Goal: Transaction & Acquisition: Purchase product/service

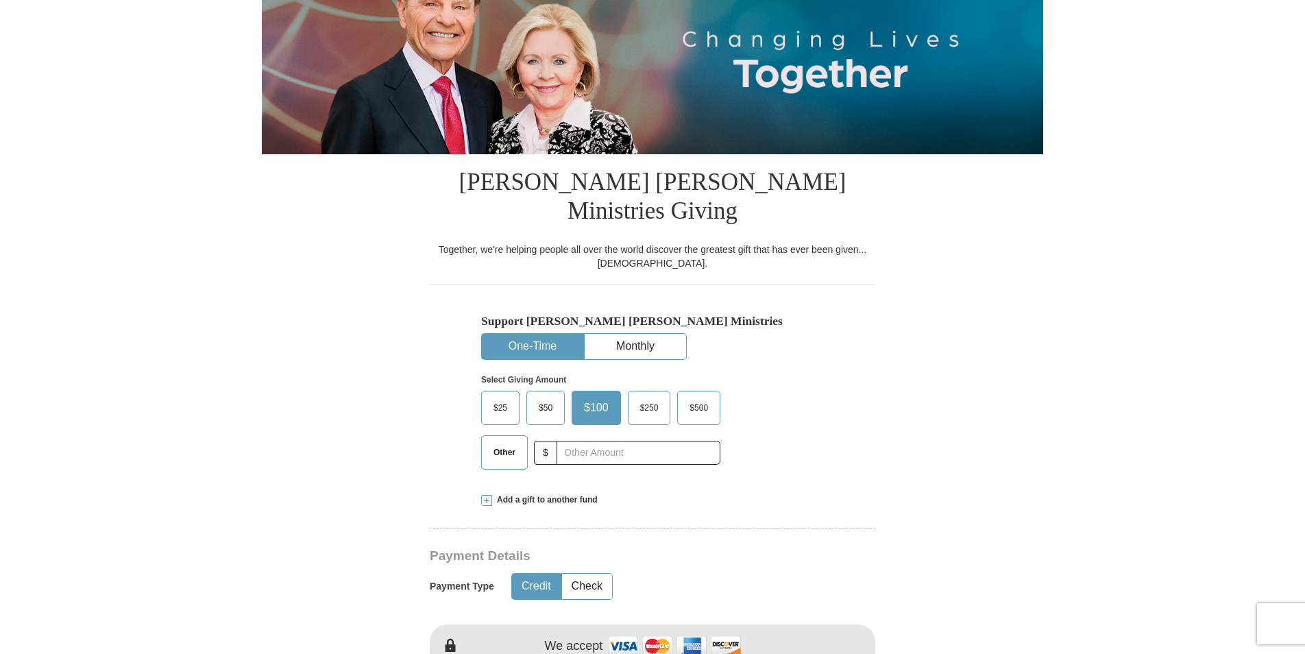
scroll to position [206, 0]
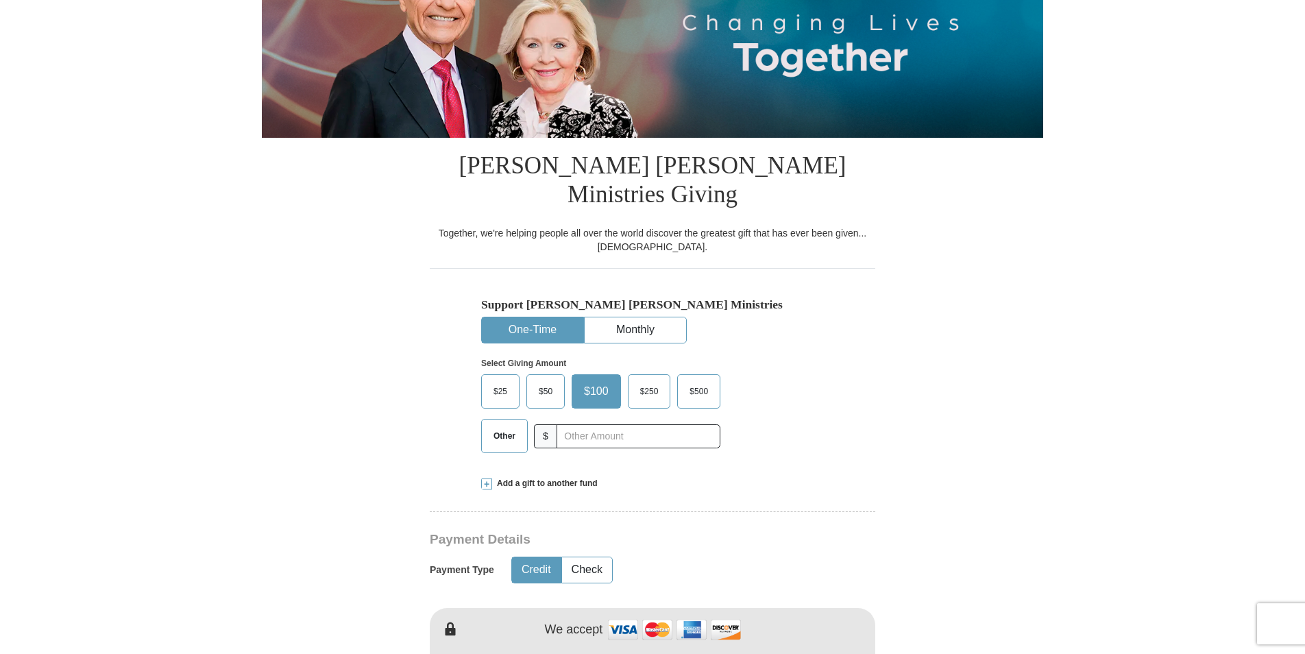
click at [500, 426] on span "Other" at bounding box center [505, 436] width 36 height 21
click at [0, 0] on input "Other" at bounding box center [0, 0] width 0 height 0
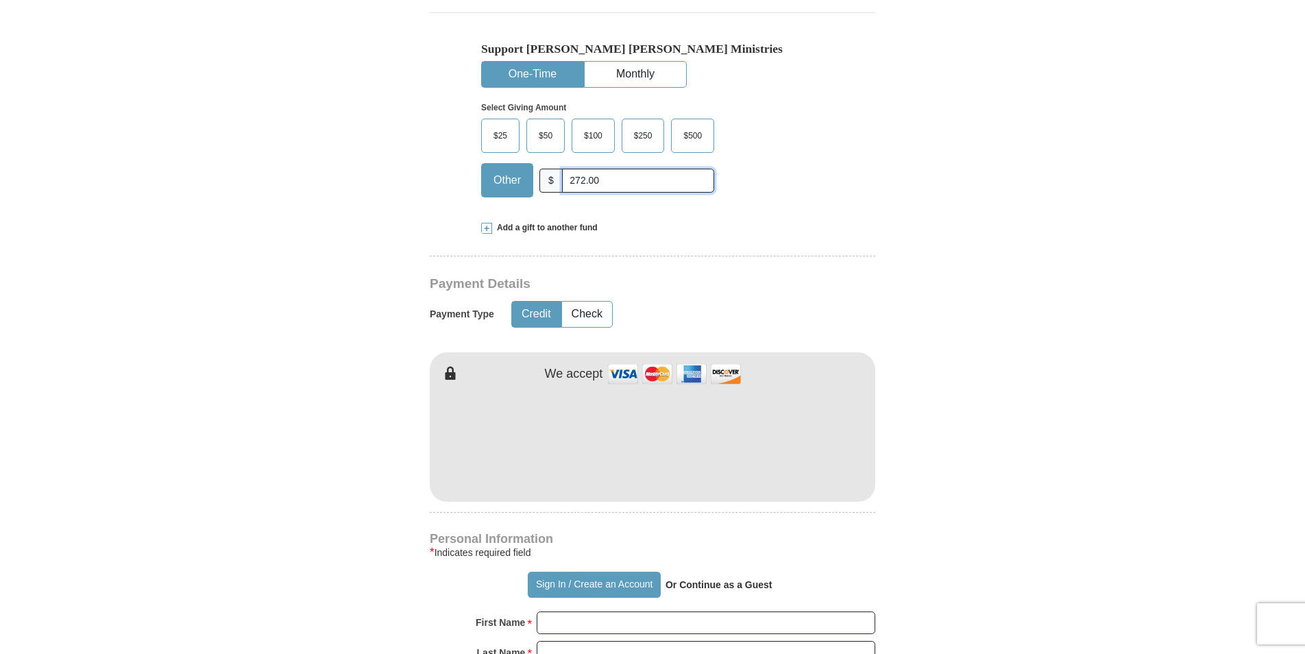
scroll to position [480, 0]
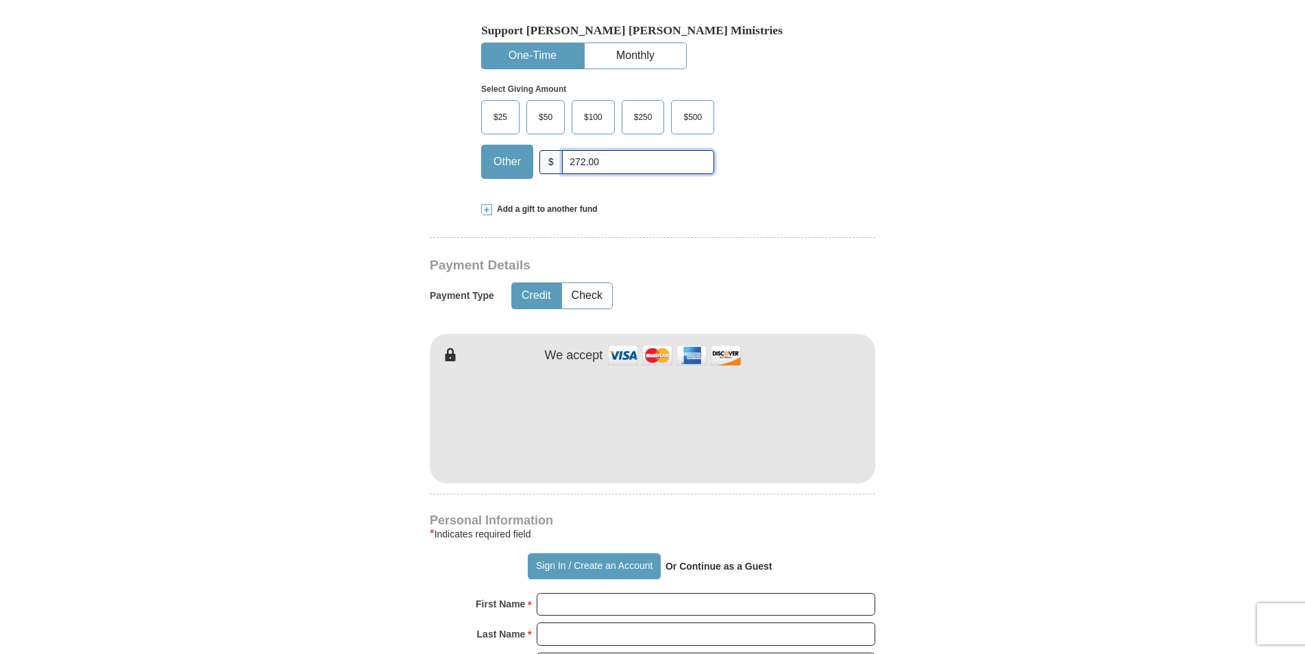
type input "272.00"
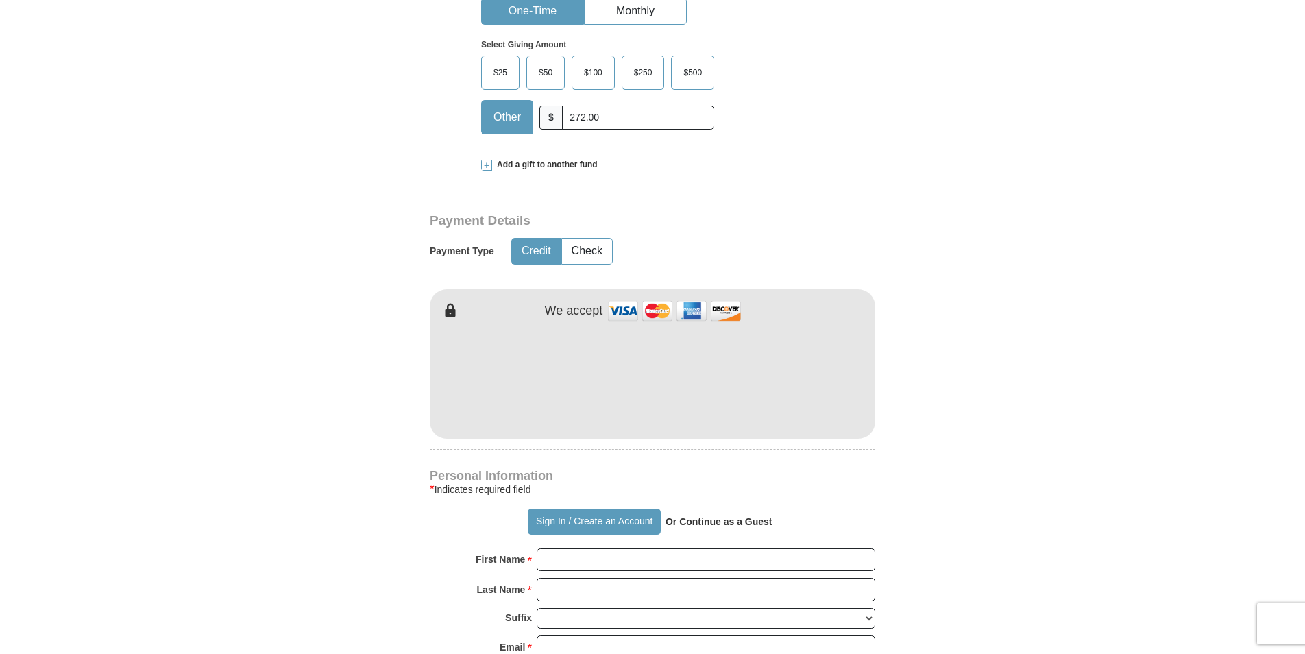
scroll to position [685, 0]
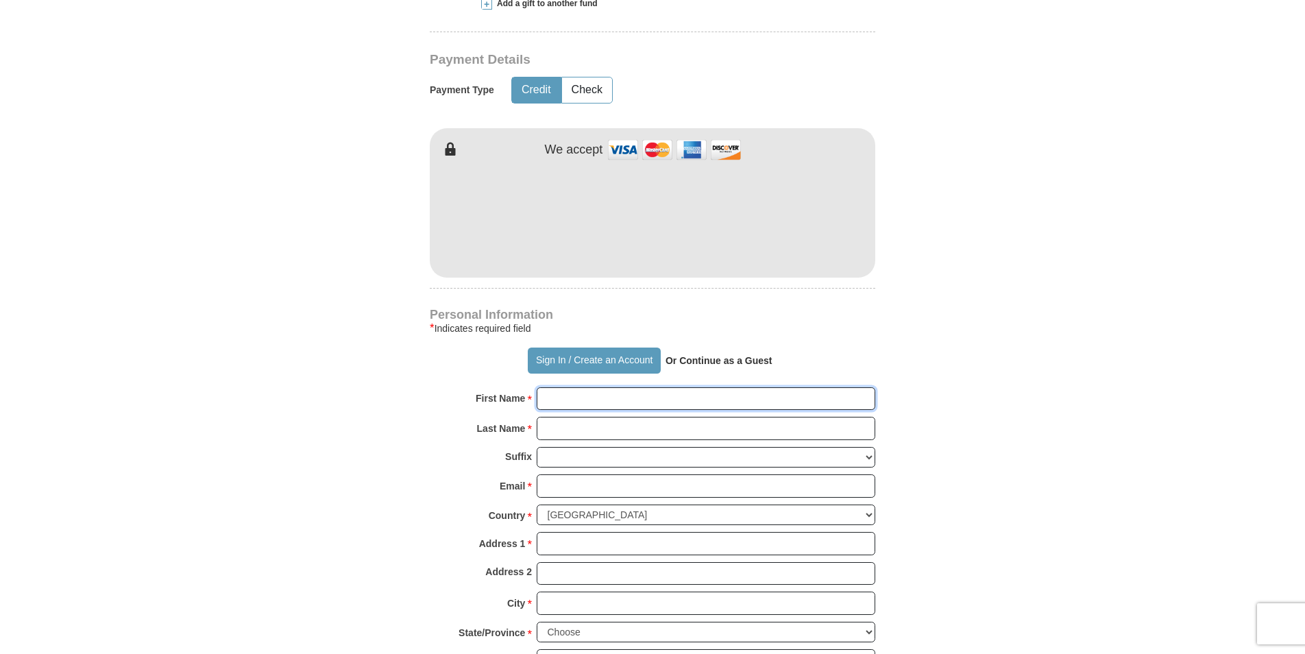
click at [622, 387] on input "First Name *" at bounding box center [706, 398] width 338 height 23
type input "DeElward"
click at [578, 417] on input "Last Name *" at bounding box center [706, 428] width 338 height 23
type input "[PERSON_NAME]"
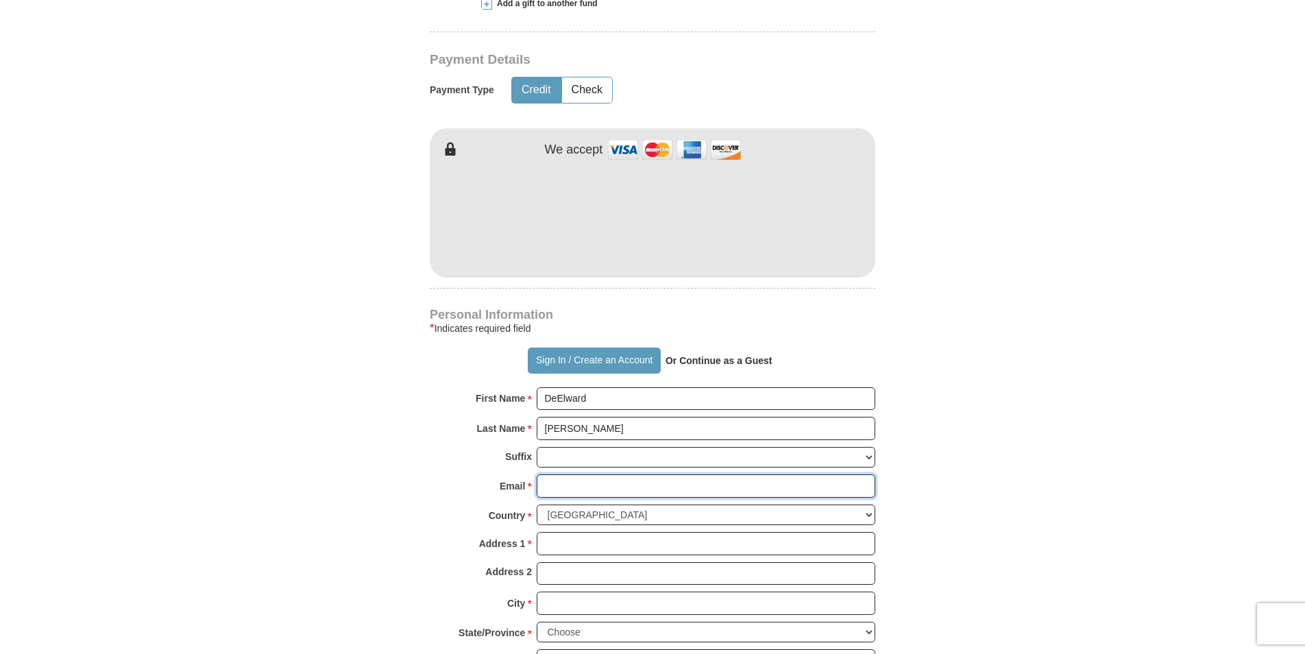
click at [555, 474] on input "Email *" at bounding box center [706, 485] width 338 height 23
type input "[EMAIL_ADDRESS][DOMAIN_NAME]"
click at [584, 532] on input "Address 1 *" at bounding box center [706, 543] width 338 height 23
type input "po box 4444G"
click at [563, 562] on input "Address 2" at bounding box center [706, 573] width 338 height 23
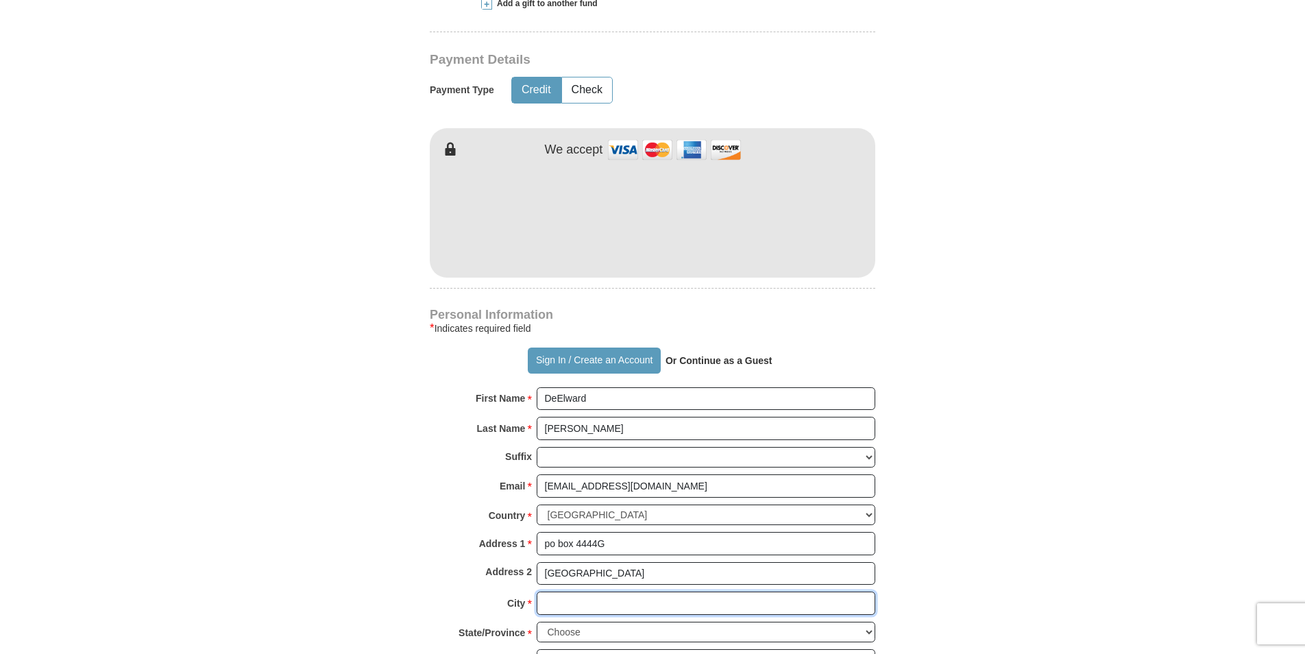
click at [581, 591] on input "City *" at bounding box center [706, 602] width 338 height 23
click at [611, 562] on input "[GEOGRAPHIC_DATA]" at bounding box center [706, 573] width 338 height 23
type input "L"
type input "[GEOGRAPHIC_DATA]"
click at [574, 591] on input "City *" at bounding box center [706, 602] width 338 height 23
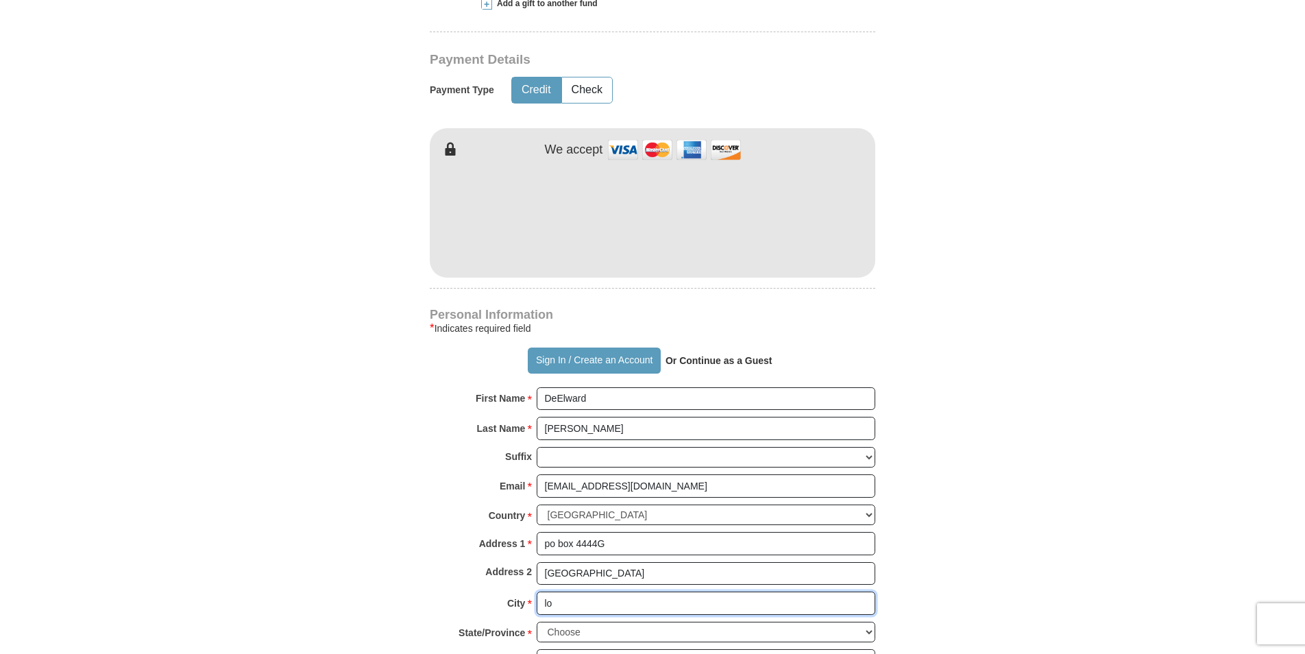
type input "l"
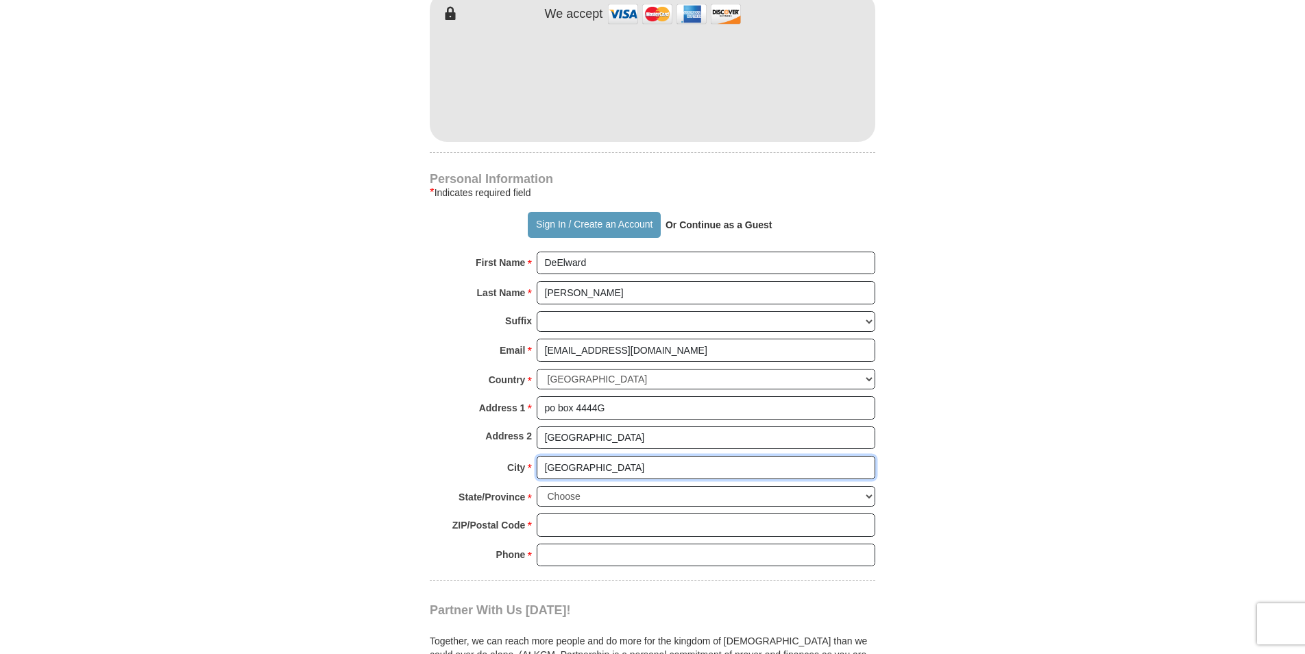
scroll to position [822, 0]
type input "[GEOGRAPHIC_DATA]"
click at [872, 484] on select "Choose [US_STATE] [US_STATE] [US_STATE] [US_STATE] [US_STATE] Armed Forces Amer…" at bounding box center [706, 494] width 338 height 21
select select "CA"
click at [537, 484] on select "Choose [US_STATE] [US_STATE] [US_STATE] [US_STATE] [US_STATE] Armed Forces Amer…" at bounding box center [706, 494] width 338 height 21
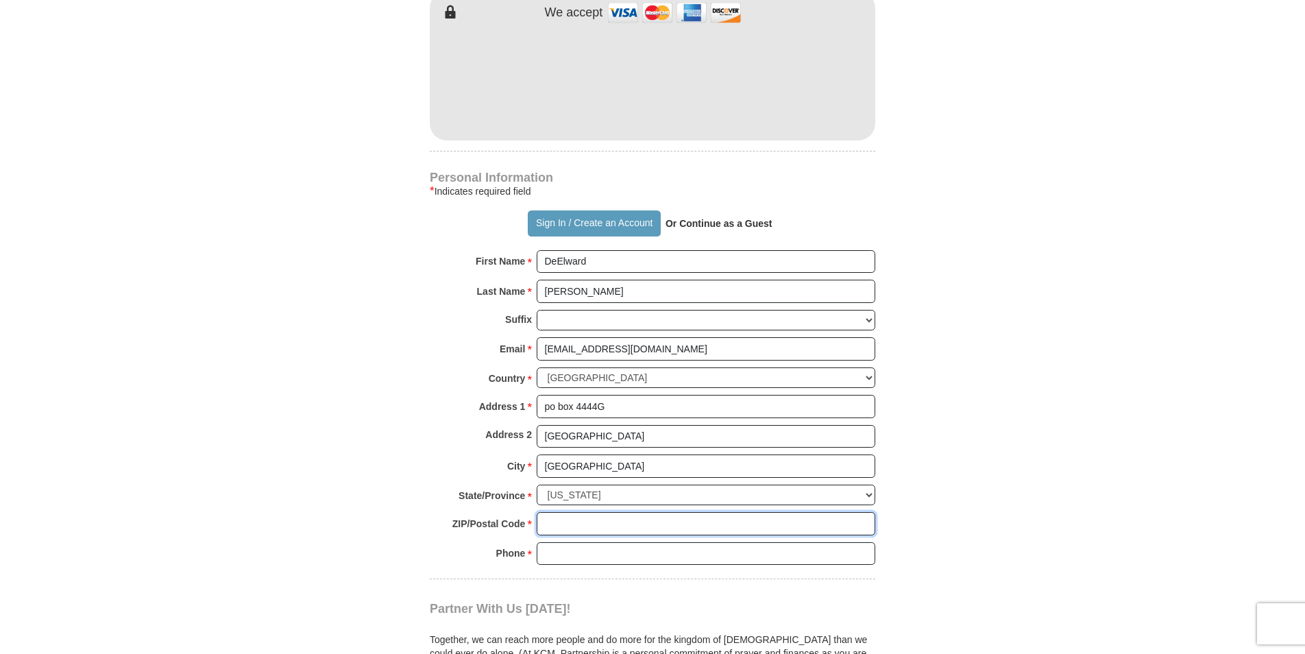
click at [574, 512] on input "ZIP/Postal Code *" at bounding box center [706, 523] width 338 height 23
type input "90044"
click at [563, 542] on input "Phone * *" at bounding box center [706, 553] width 338 height 23
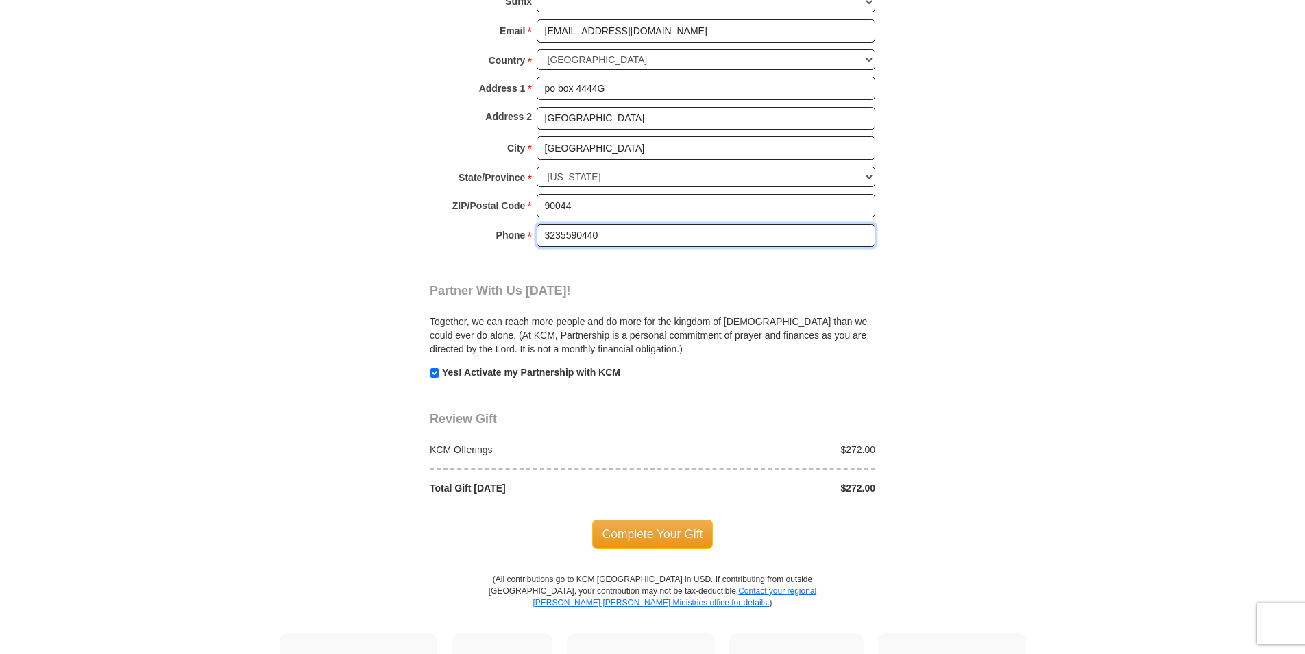
scroll to position [1165, 0]
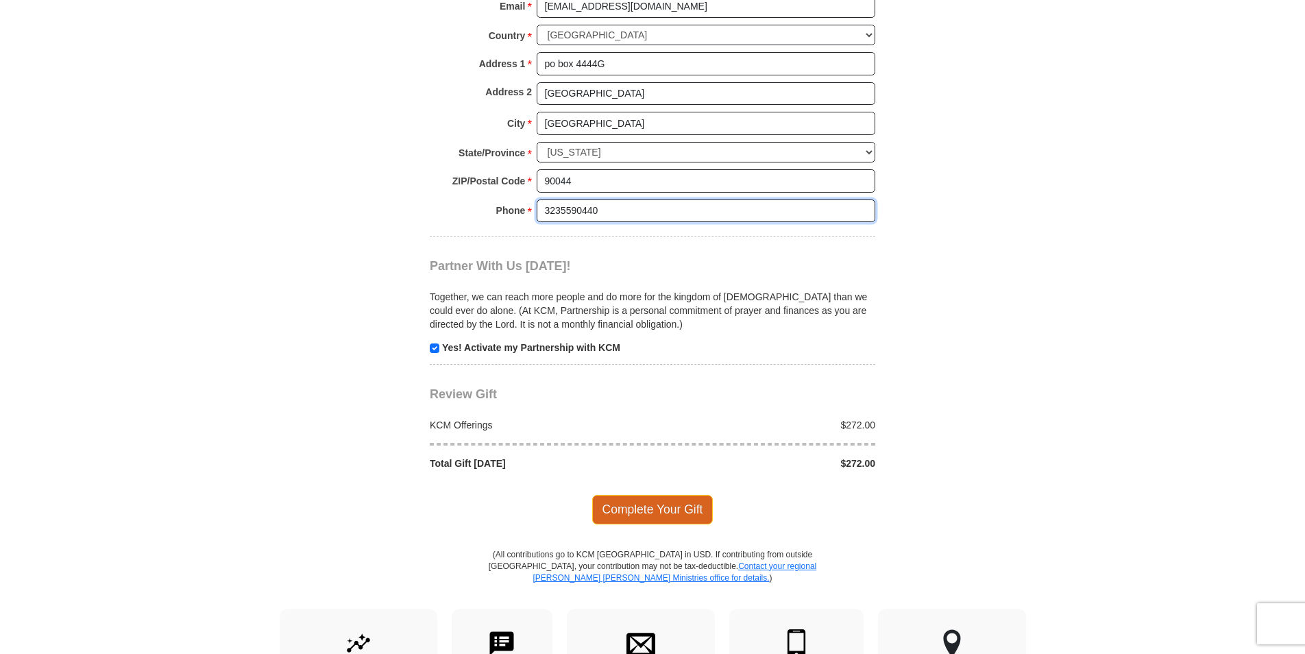
type input "3235590440"
click at [631, 495] on span "Complete Your Gift" at bounding box center [652, 509] width 121 height 29
